Goal: Task Accomplishment & Management: Manage account settings

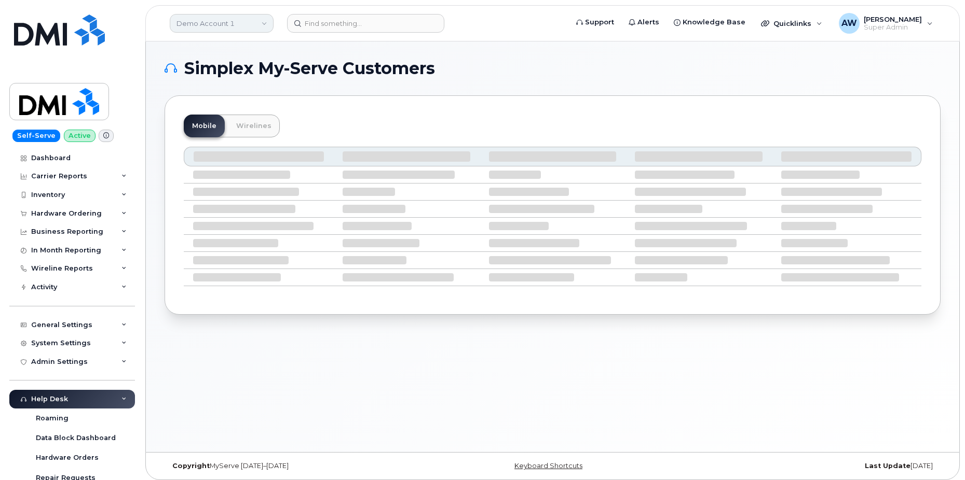
click at [202, 20] on link "Demo Account 1" at bounding box center [222, 23] width 104 height 19
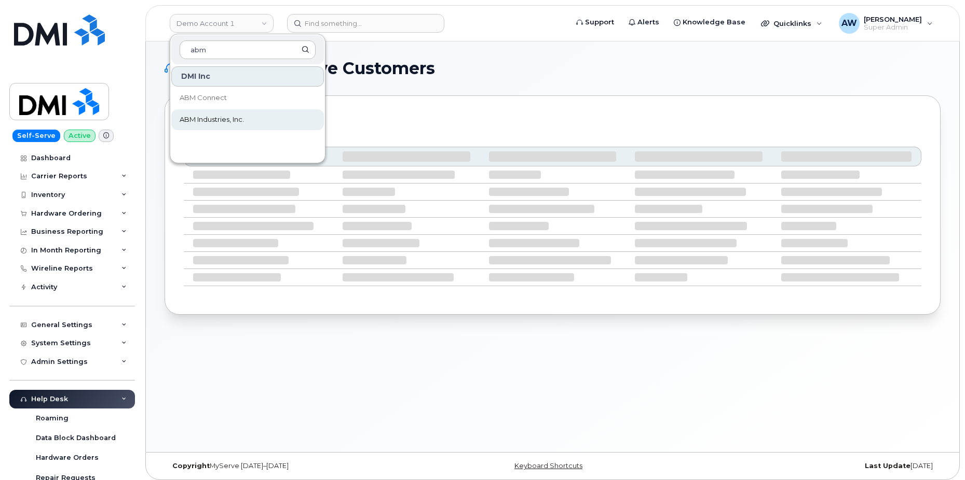
type input "abm"
click at [237, 123] on span "ABM Industries, Inc." at bounding box center [212, 120] width 64 height 10
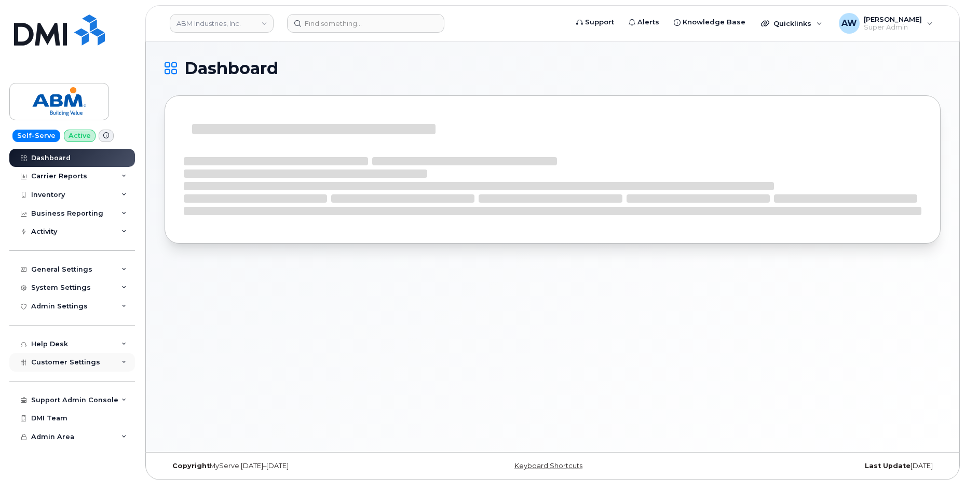
click at [98, 356] on div "Customer Settings" at bounding box center [72, 362] width 126 height 19
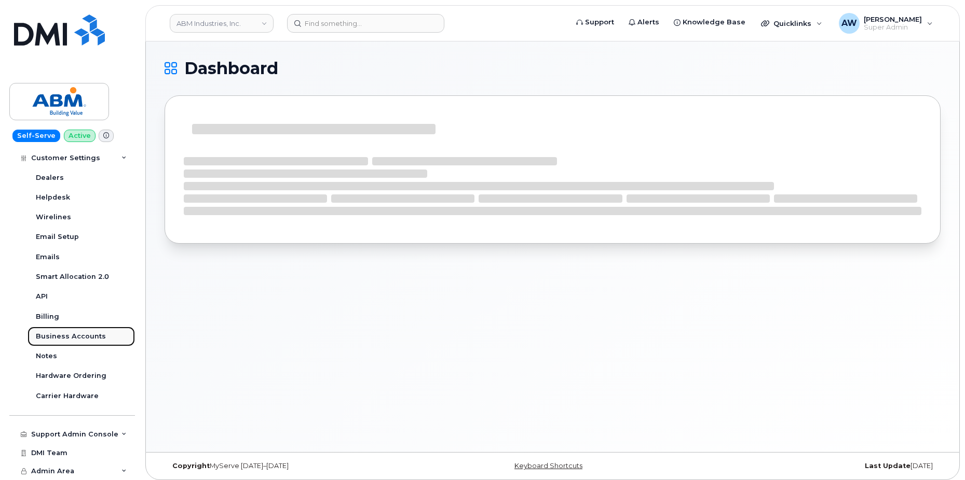
click at [102, 339] on link "Business Accounts" at bounding box center [80, 337] width 107 height 20
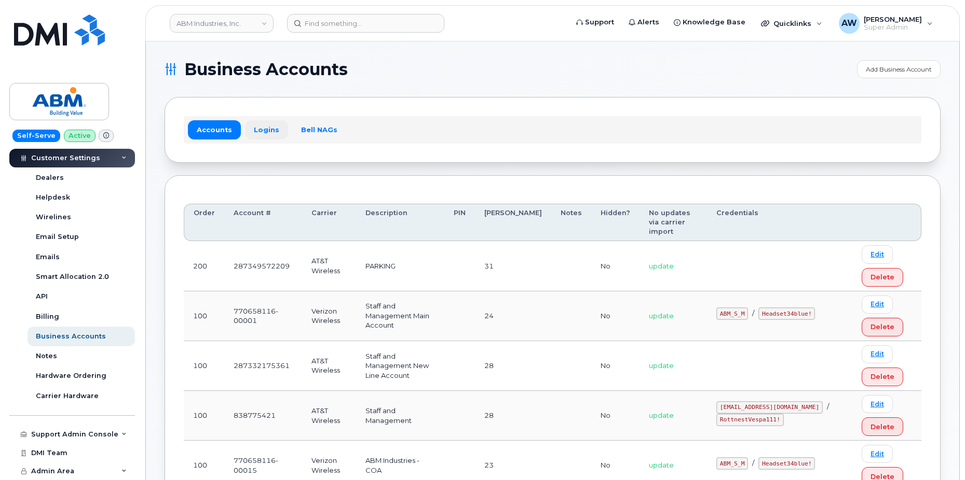
click at [271, 125] on link "Logins" at bounding box center [266, 129] width 43 height 19
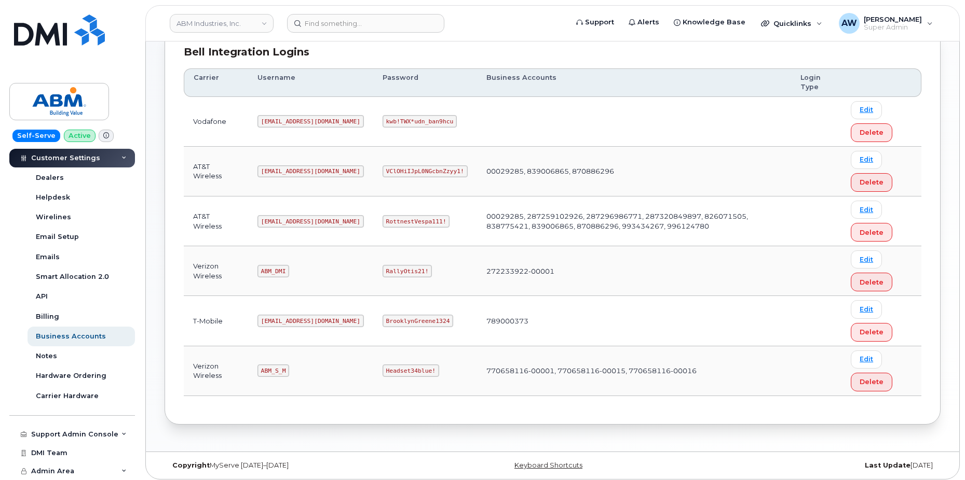
scroll to position [155, 0]
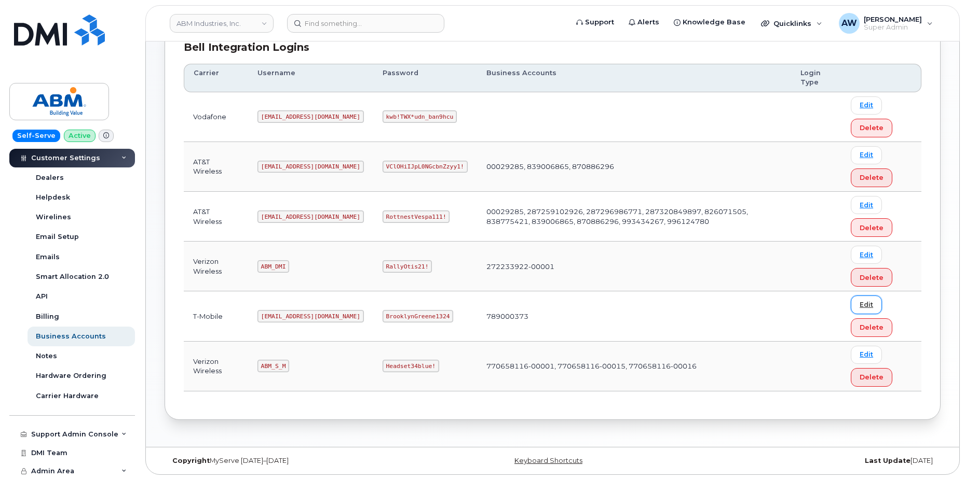
click at [866, 303] on link "Edit" at bounding box center [865, 305] width 31 height 18
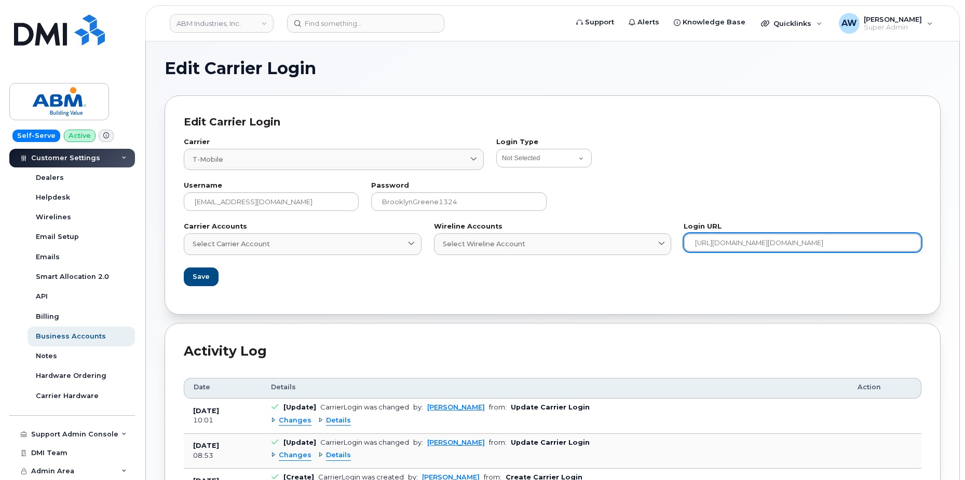
click at [778, 243] on input "https://account.t-mobile.com/signin/v2/?client_id=TFBBilling&scope=TMO_ID_profi…" at bounding box center [802, 242] width 238 height 19
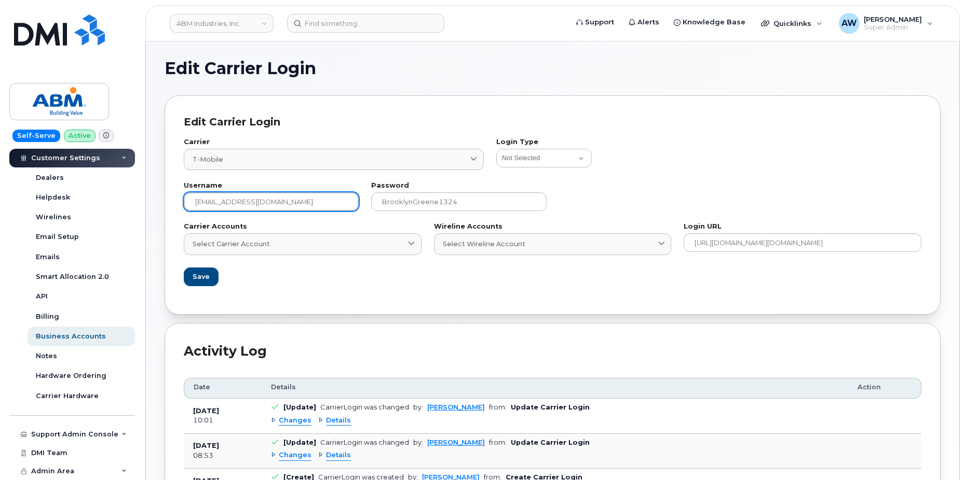
click at [294, 200] on input "abm@dminc.com" at bounding box center [271, 201] width 175 height 19
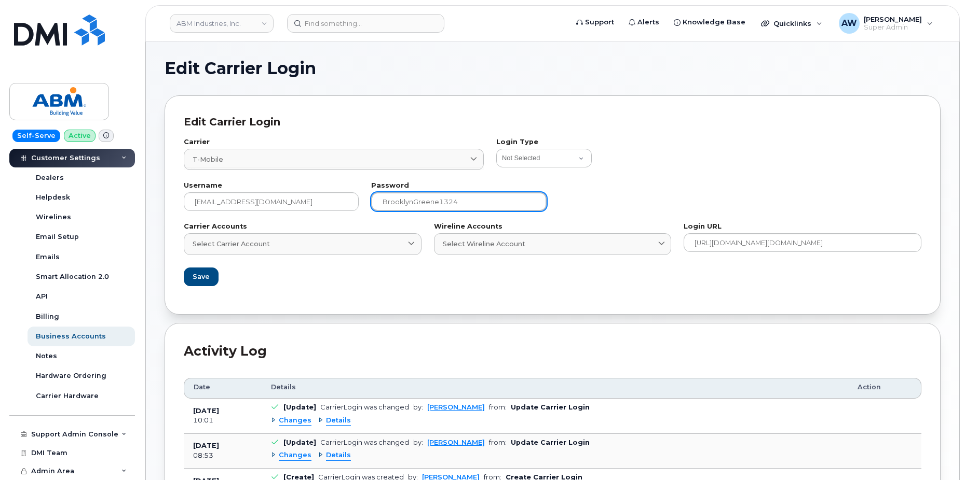
click at [449, 198] on input "BrooklynGreene1324" at bounding box center [458, 201] width 175 height 19
